Goal: Understand process/instructions

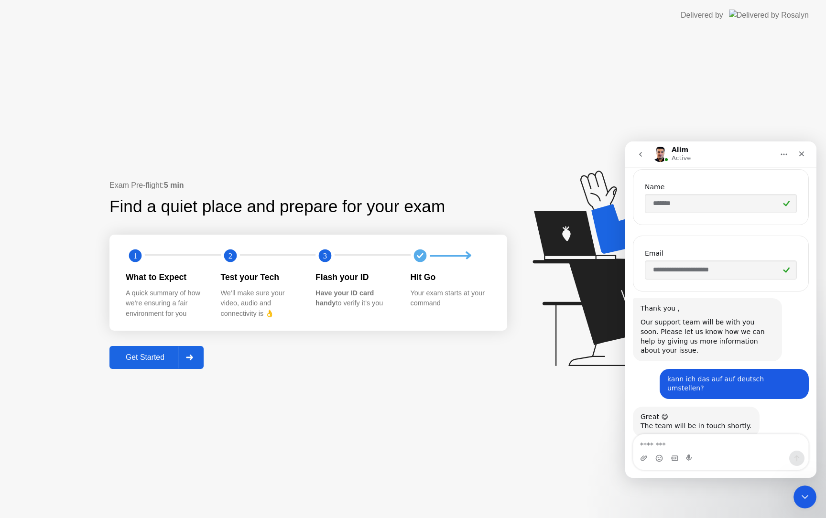
scroll to position [434, 0]
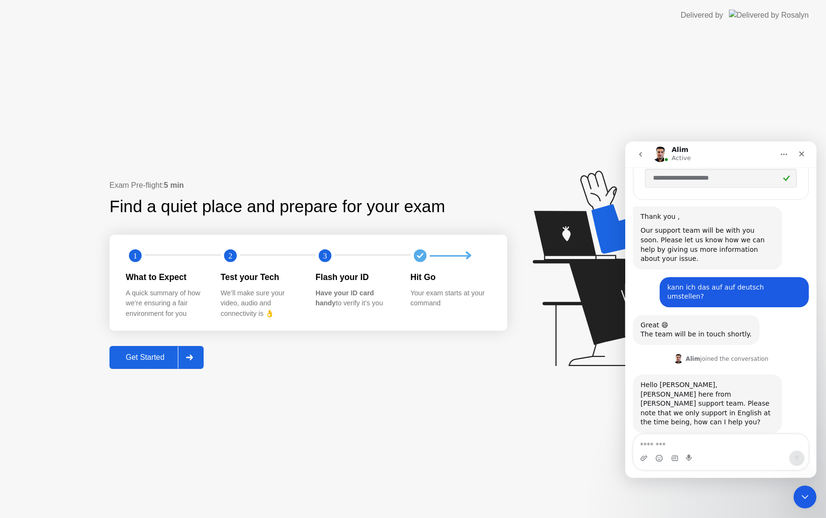
click at [722, 450] on textarea "Message…" at bounding box center [720, 442] width 175 height 16
type textarea "**********"
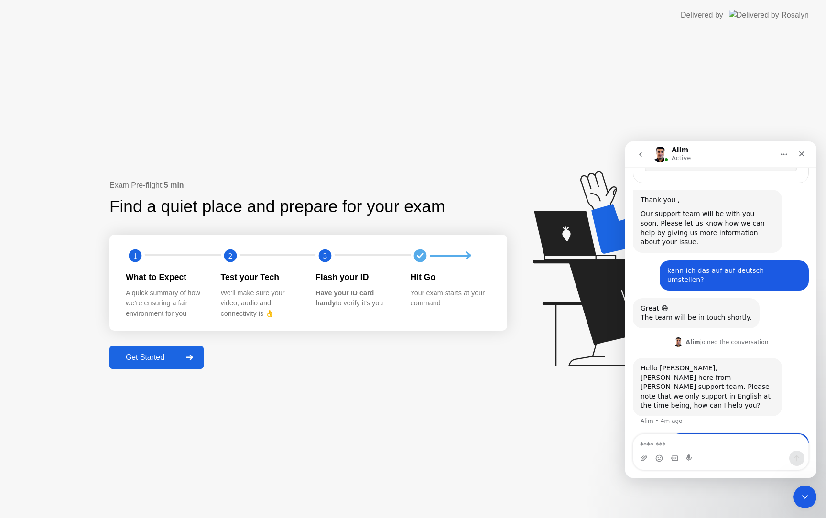
scroll to position [462, 0]
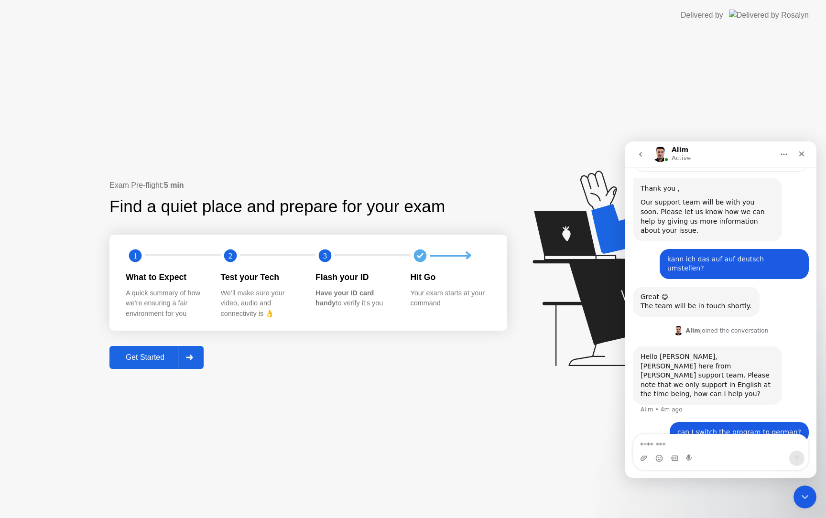
click at [147, 366] on button "Get Started" at bounding box center [156, 357] width 94 height 23
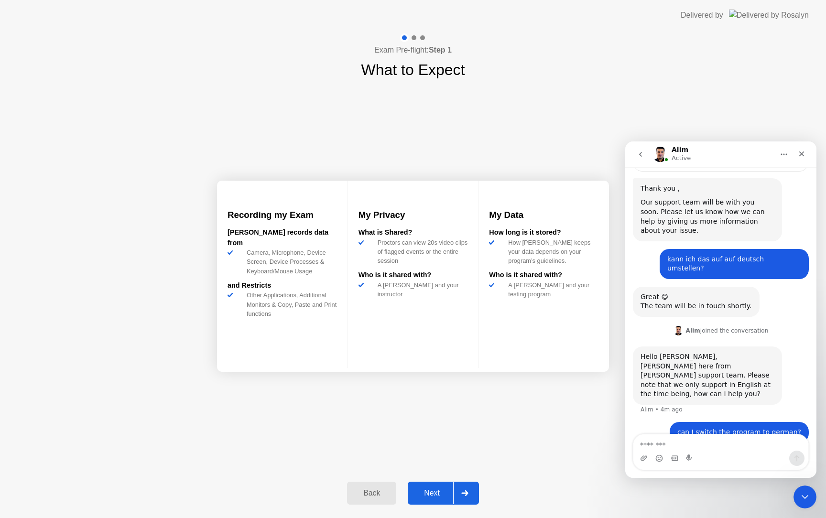
click at [437, 495] on div "Next" at bounding box center [431, 493] width 43 height 9
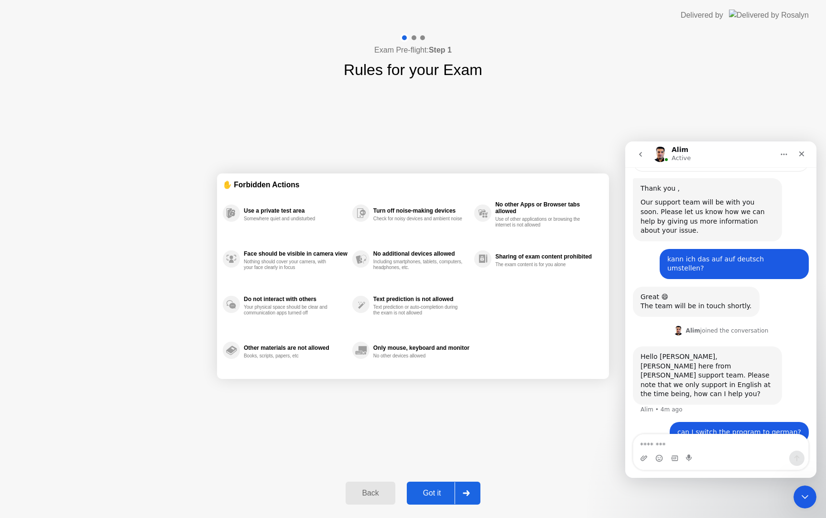
click at [437, 495] on div "Got it" at bounding box center [431, 493] width 45 height 9
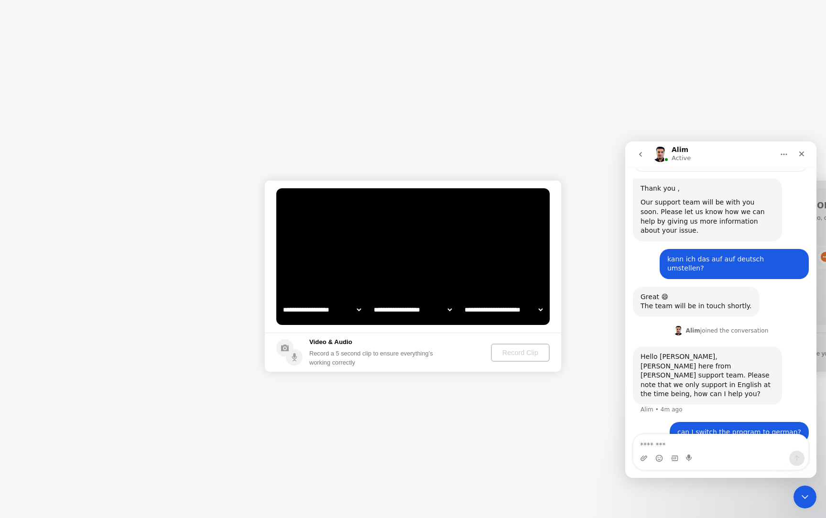
select select "**********"
select select "*******"
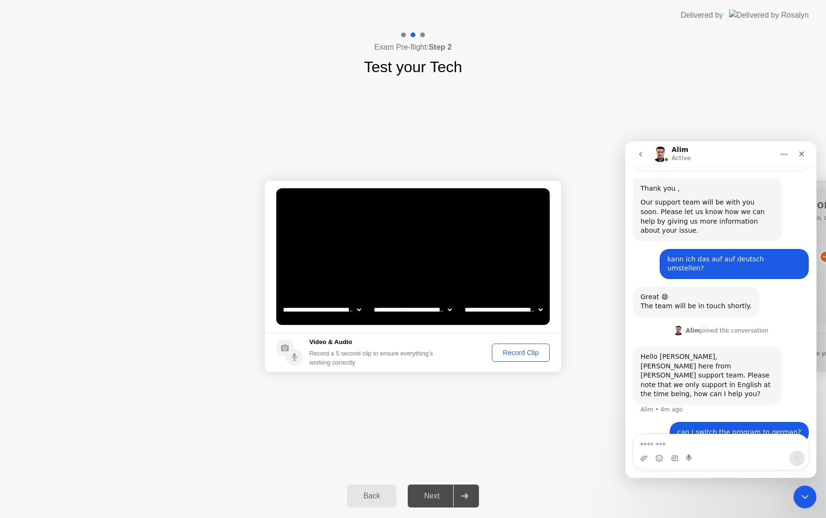
click at [512, 354] on div "Record Clip" at bounding box center [520, 353] width 51 height 8
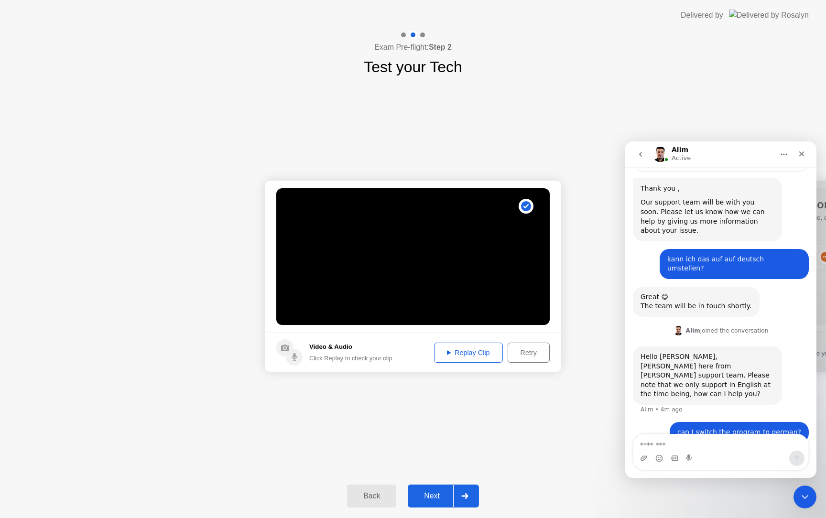
click at [433, 492] on div "Next" at bounding box center [431, 496] width 43 height 9
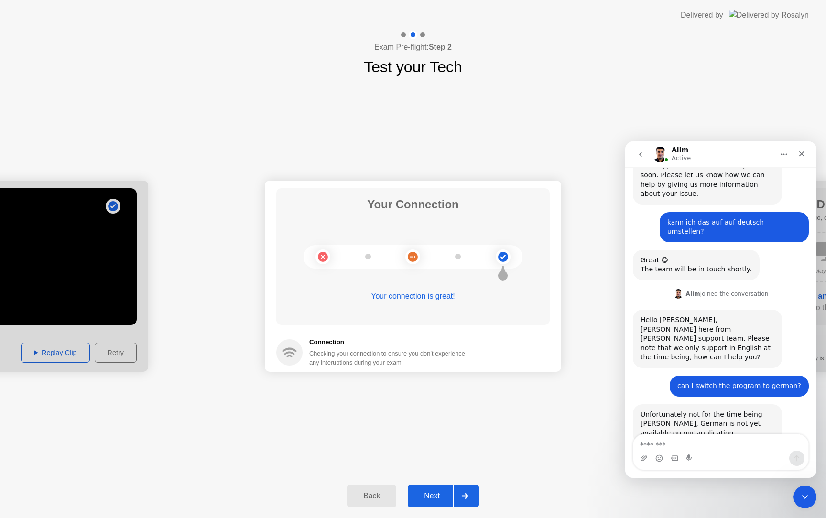
scroll to position [509, 0]
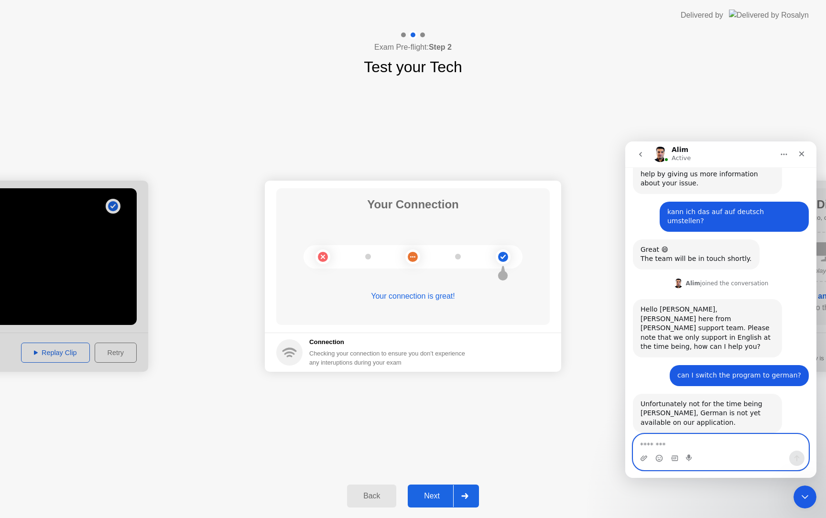
click at [681, 439] on textarea "Message…" at bounding box center [720, 442] width 175 height 16
type textarea "****"
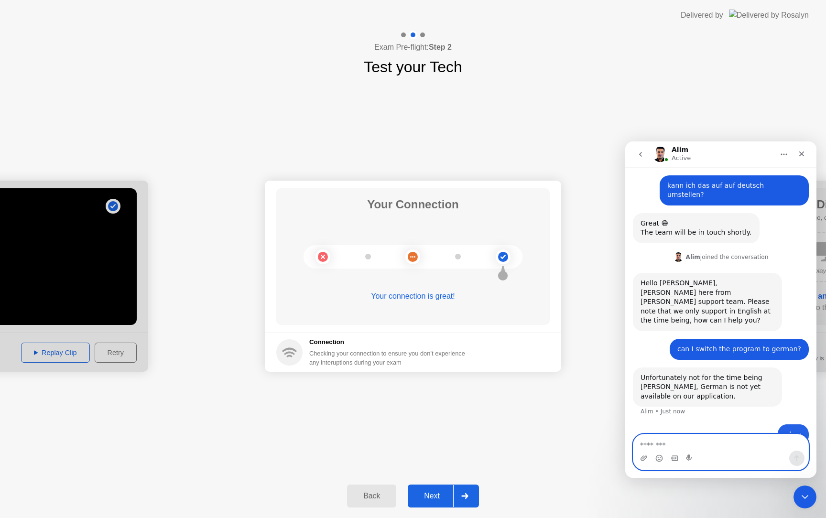
scroll to position [538, 0]
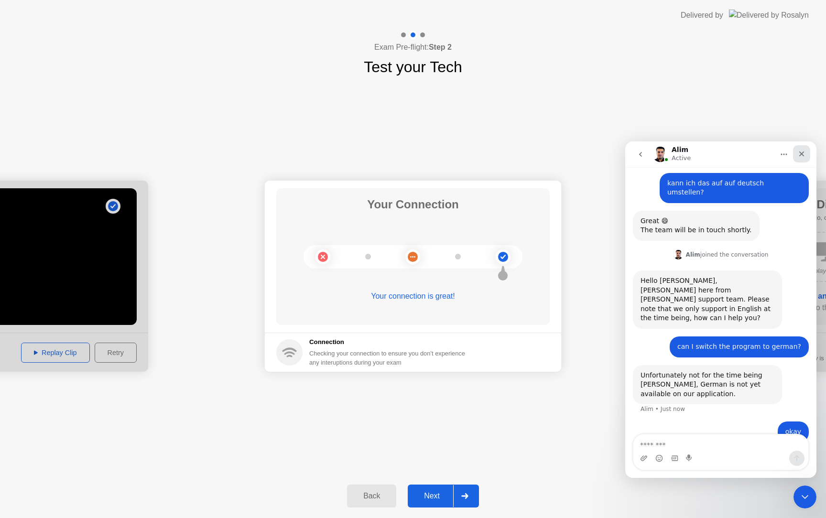
click at [799, 153] on icon "Close" at bounding box center [801, 154] width 8 height 8
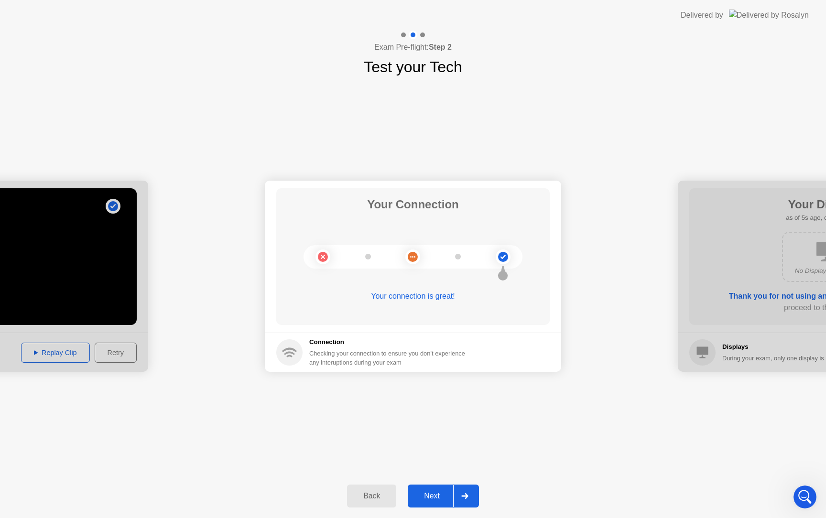
click at [467, 501] on div at bounding box center [464, 496] width 23 height 22
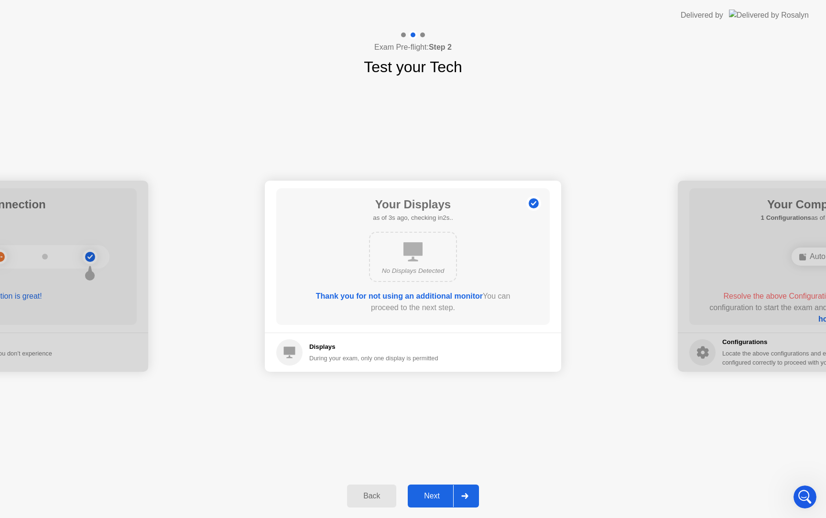
scroll to position [575, 0]
click at [467, 501] on div at bounding box center [464, 496] width 23 height 22
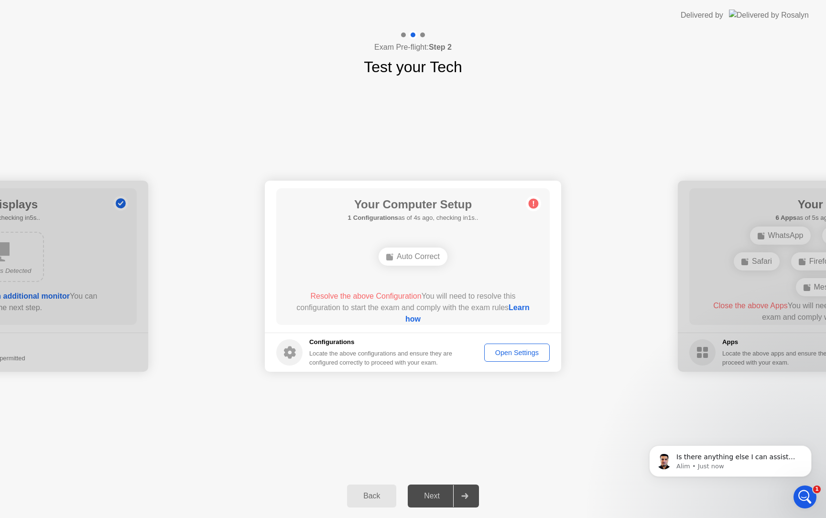
scroll to position [576, 0]
click at [467, 496] on icon at bounding box center [464, 496] width 7 height 6
click at [517, 356] on div "Open Settings" at bounding box center [516, 353] width 59 height 8
click at [410, 251] on div "Auto Correct" at bounding box center [412, 256] width 69 height 18
click at [406, 262] on div "Auto Correct" at bounding box center [412, 256] width 69 height 18
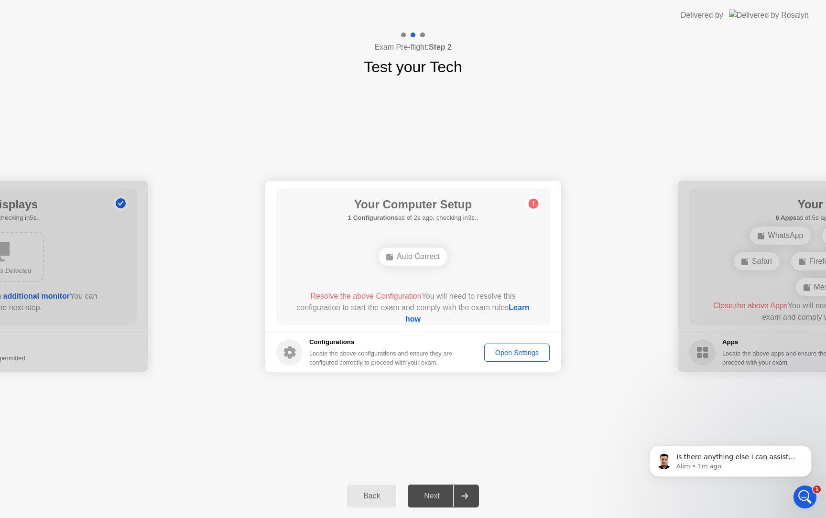
click at [512, 353] on div "Open Settings" at bounding box center [516, 353] width 59 height 8
click at [414, 318] on link "Learn how" at bounding box center [467, 313] width 124 height 20
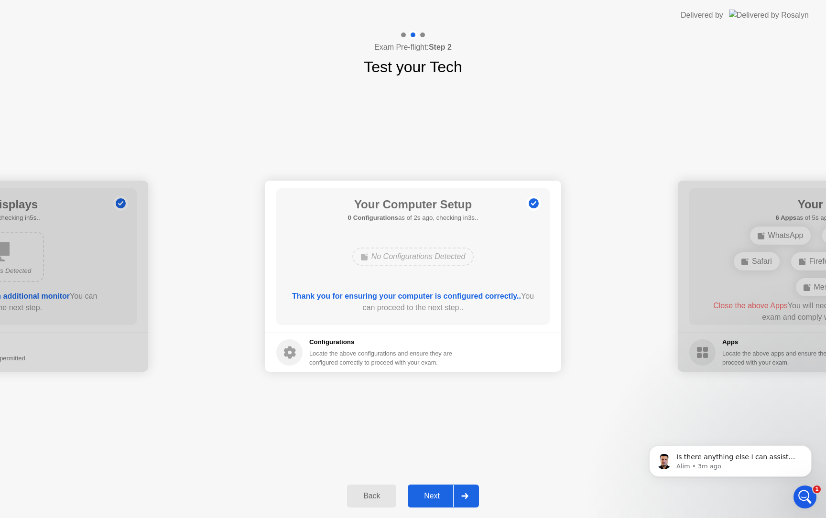
click at [441, 496] on div "Next" at bounding box center [431, 496] width 43 height 9
